Goal: Information Seeking & Learning: Learn about a topic

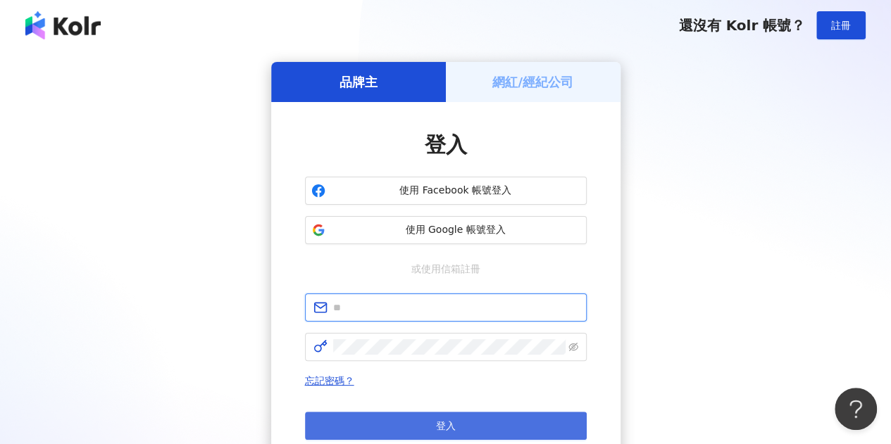
type input "**********"
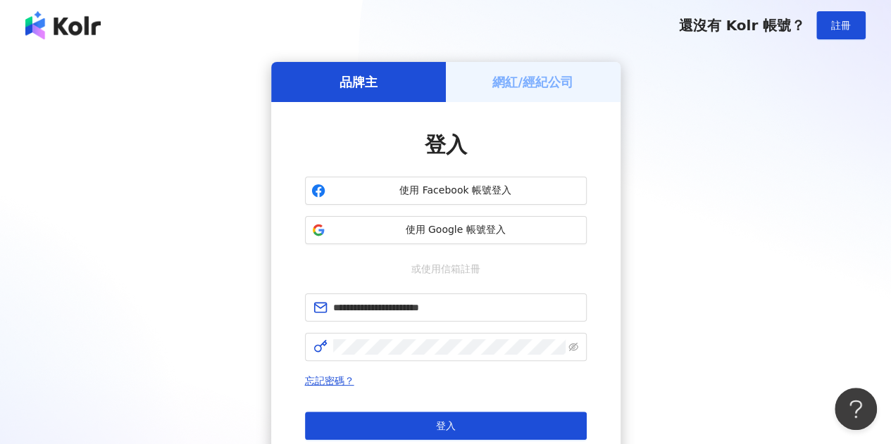
click at [426, 416] on button "登入" at bounding box center [446, 426] width 282 height 28
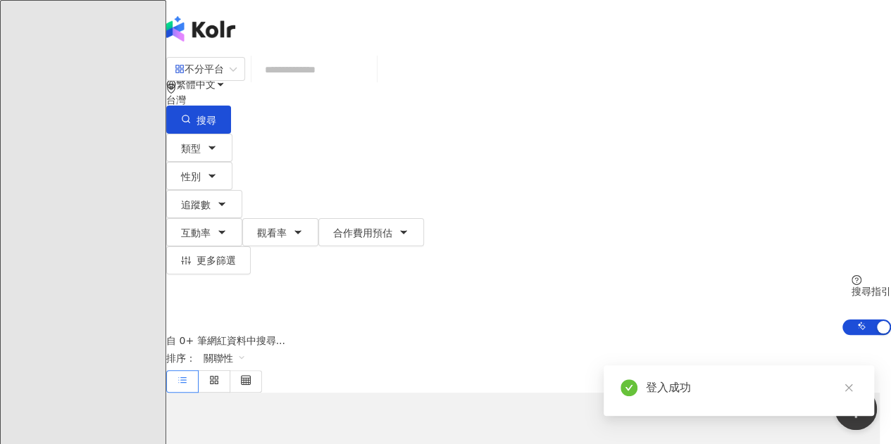
click at [368, 83] on input "search" at bounding box center [314, 69] width 114 height 27
type input "****"
click at [231, 106] on button "搜尋" at bounding box center [198, 120] width 65 height 28
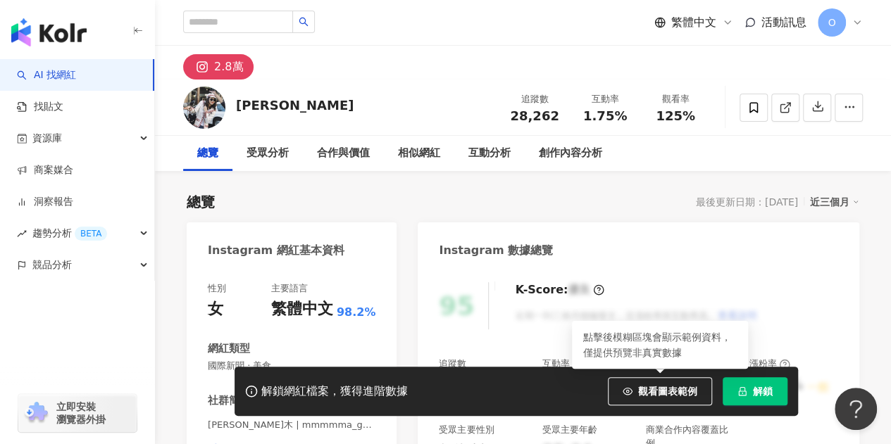
click at [747, 395] on icon "lock" at bounding box center [742, 392] width 10 height 10
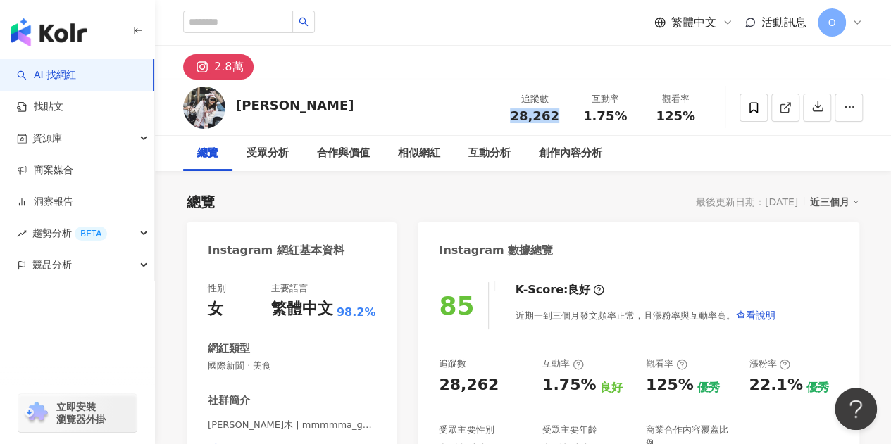
drag, startPoint x: 511, startPoint y: 120, endPoint x: 559, endPoint y: 114, distance: 48.3
click at [559, 114] on div "28,262" at bounding box center [535, 116] width 54 height 14
copy span "28,262"
click at [513, 124] on div "追蹤數 28,262 互動率 1.75% 觀看率 125%" at bounding box center [604, 108] width 211 height 42
drag, startPoint x: 504, startPoint y: 117, endPoint x: 561, endPoint y: 119, distance: 56.4
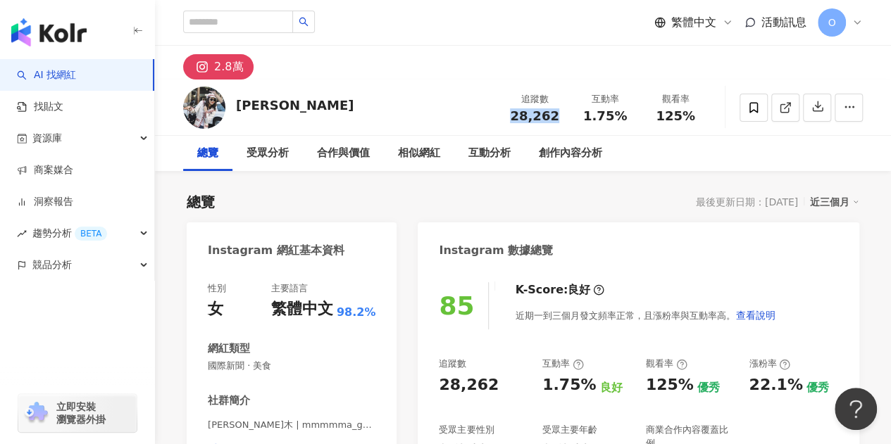
click at [561, 119] on div "追蹤數 28,262" at bounding box center [534, 107] width 70 height 30
copy span "28,262"
click at [616, 155] on div "總覽 受眾分析 合作與價值 相似網紅 互動分析 創作內容分析" at bounding box center [523, 153] width 680 height 35
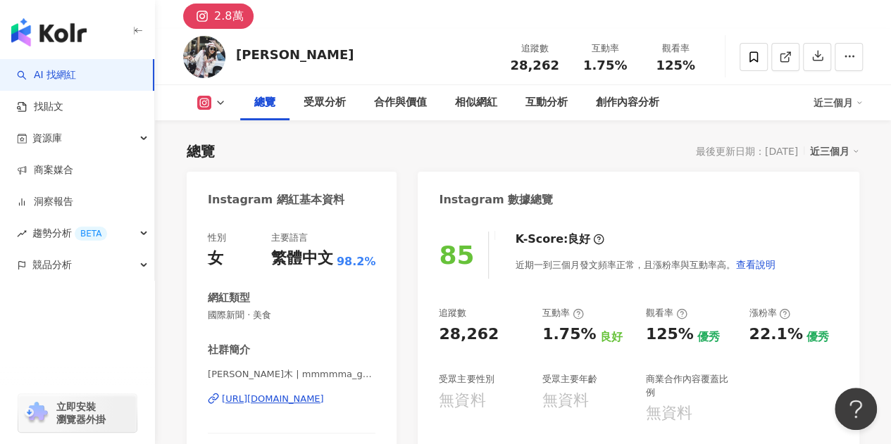
scroll to position [211, 0]
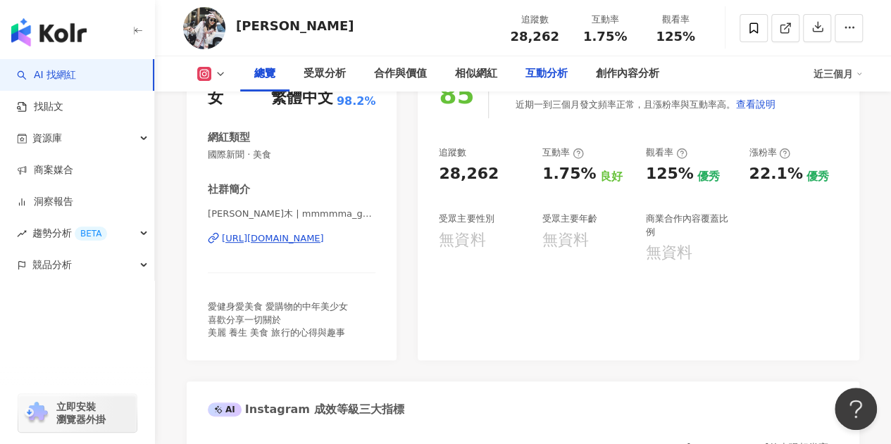
click at [542, 74] on div "互動分析" at bounding box center [546, 73] width 42 height 17
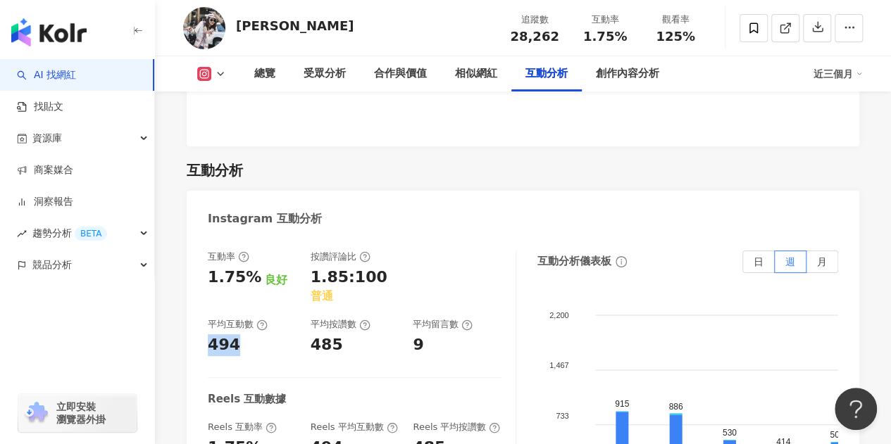
drag, startPoint x: 255, startPoint y: 303, endPoint x: 210, endPoint y: 299, distance: 45.3
click at [210, 299] on div "互動率 1.75% 良好 按讚評論比 1.85:100 普通 平均互動數 494 平均按讚數 485 平均留言數 9 Reels 互動數據 Reels 互動率…" at bounding box center [362, 392] width 308 height 282
copy div "494"
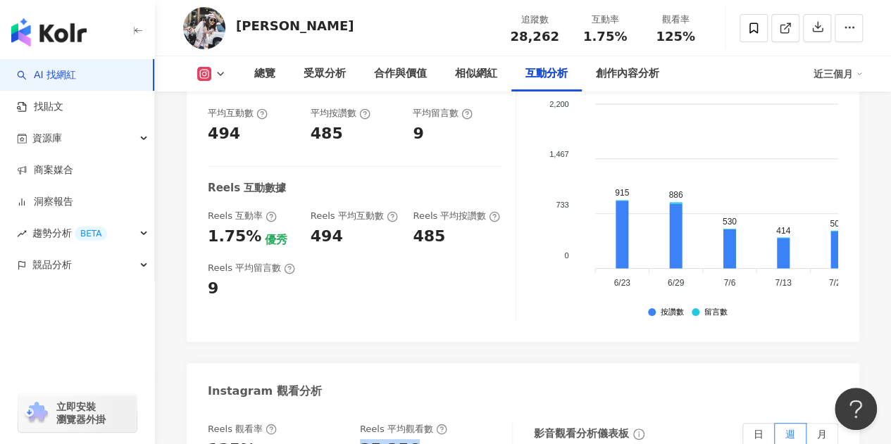
drag, startPoint x: 410, startPoint y: 403, endPoint x: 358, endPoint y: 400, distance: 51.5
click at [358, 423] on div "Reels 觀看率 125% 優秀 Reels 平均觀看數 35,356" at bounding box center [353, 442] width 290 height 38
copy div "35,356"
drag, startPoint x: 323, startPoint y: 23, endPoint x: 239, endPoint y: 32, distance: 84.2
click at [239, 32] on div "沐木艾木 追蹤數 28,262 互動率 1.75% 觀看率 125%" at bounding box center [523, 28] width 736 height 56
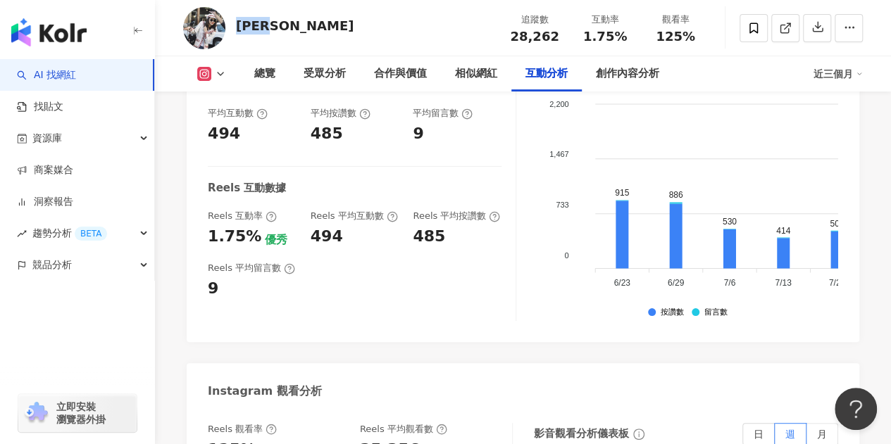
copy div "[PERSON_NAME]"
